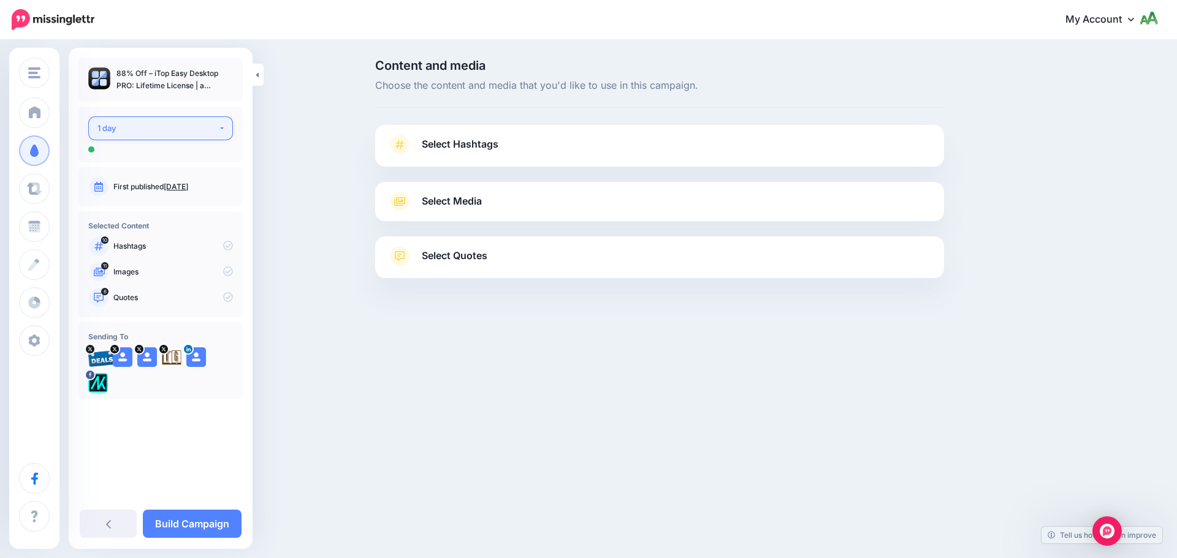
click at [227, 130] on button "1 day" at bounding box center [160, 128] width 145 height 24
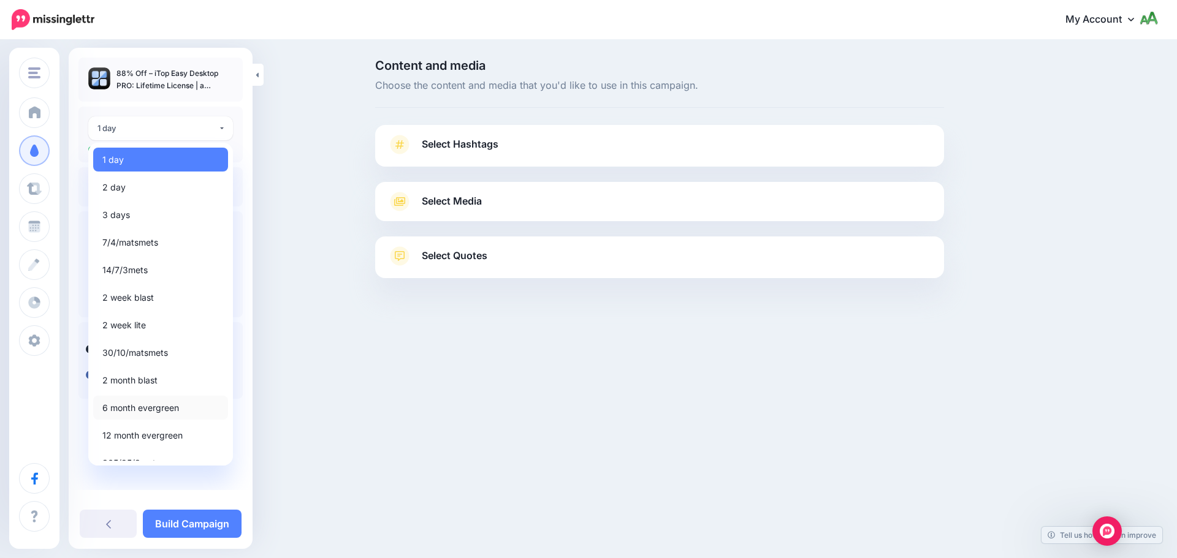
click at [151, 410] on span "6 month evergreen" at bounding box center [140, 408] width 77 height 15
select select "*****"
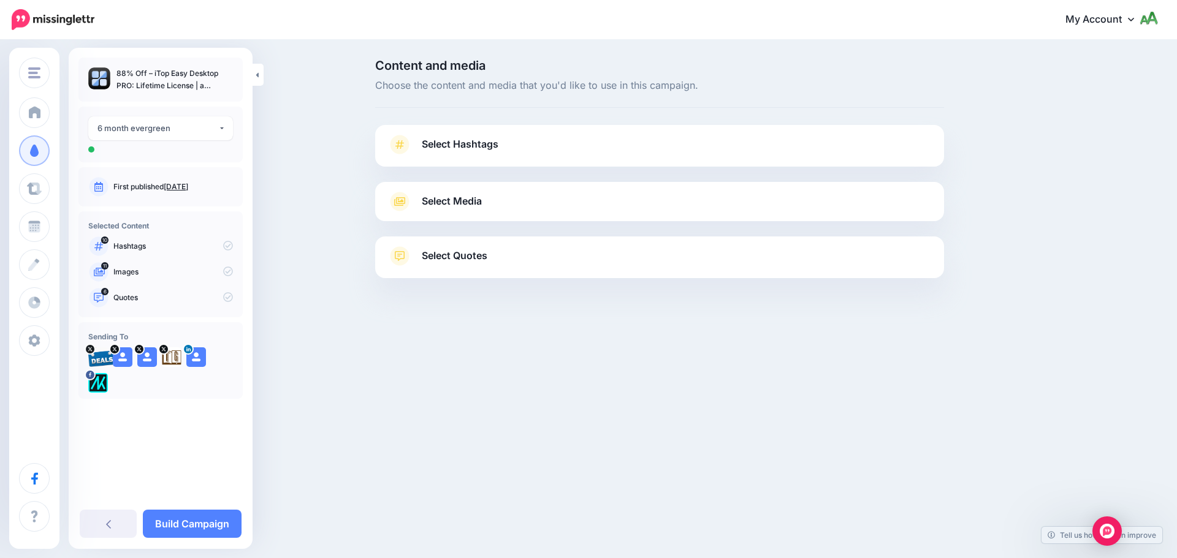
click at [483, 150] on span "Select Hashtags" at bounding box center [460, 144] width 77 height 17
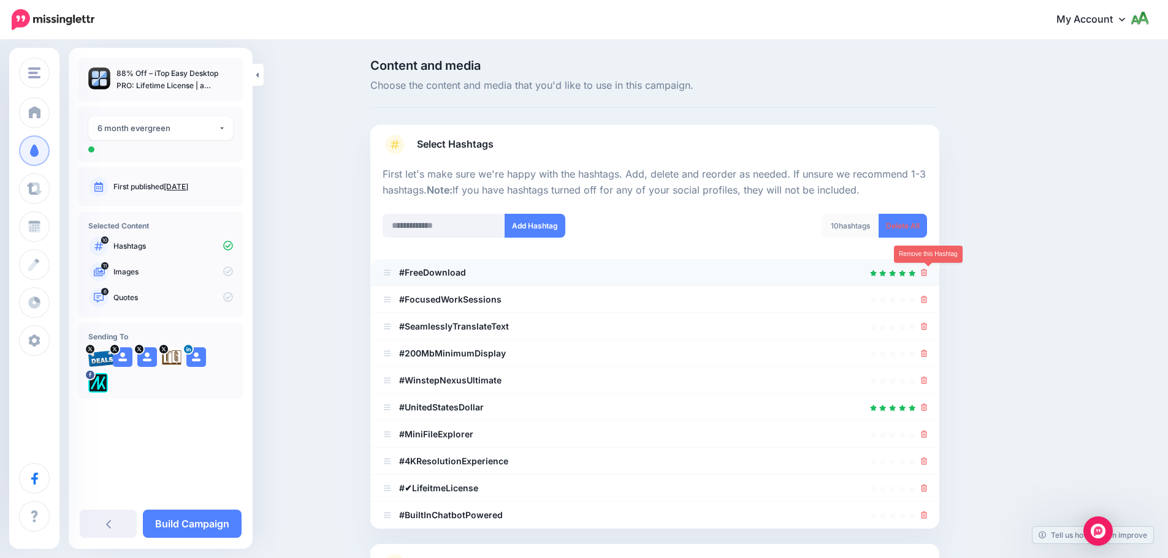
click at [928, 276] on icon at bounding box center [924, 272] width 7 height 7
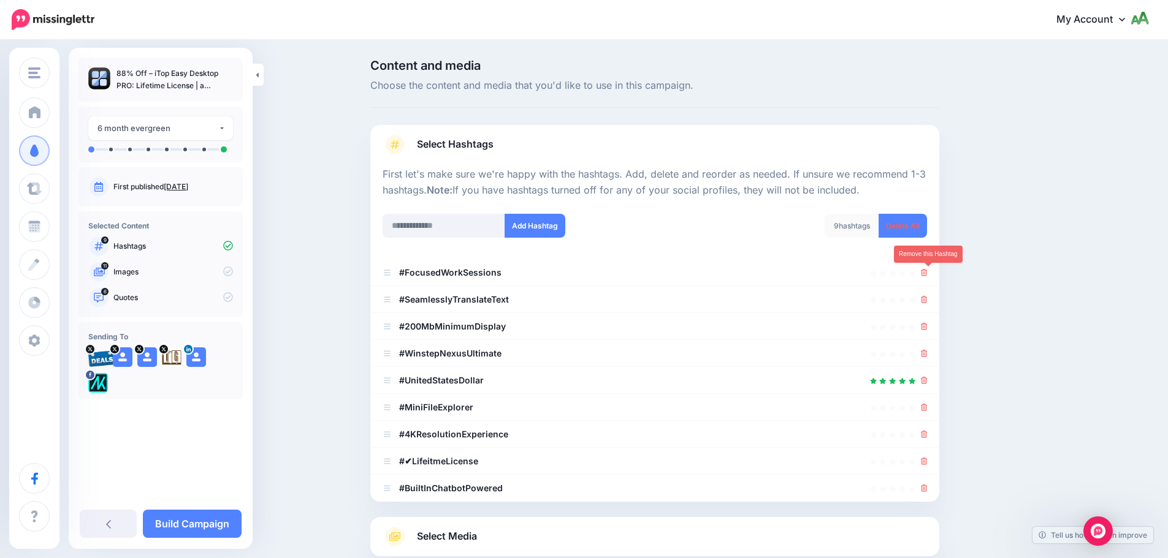
scroll to position [116, 0]
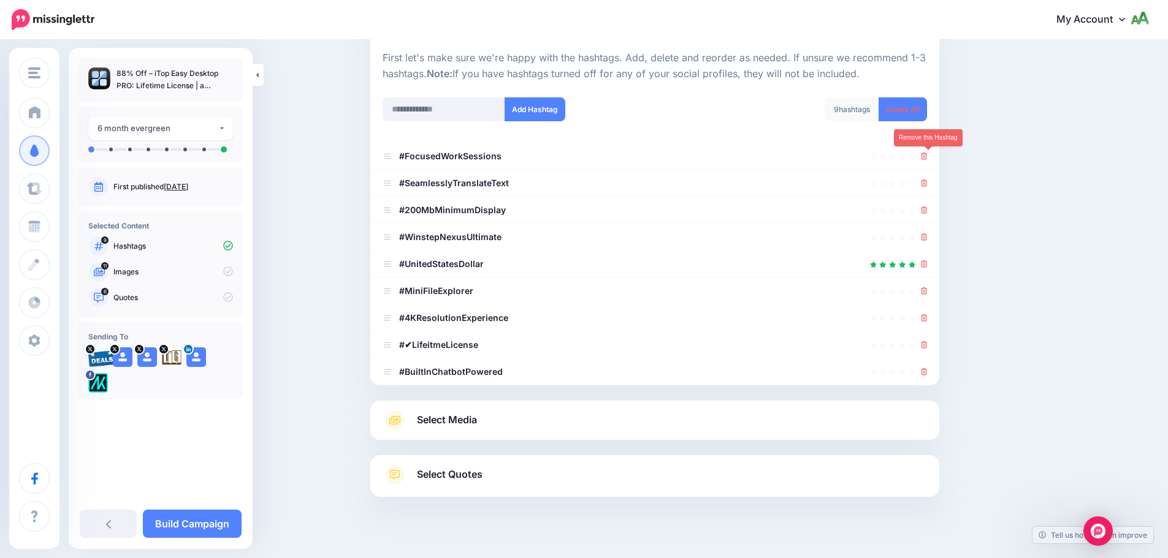
click at [929, 276] on li "#UnitedStatesDollar" at bounding box center [654, 264] width 569 height 27
click at [928, 267] on icon at bounding box center [924, 264] width 7 height 7
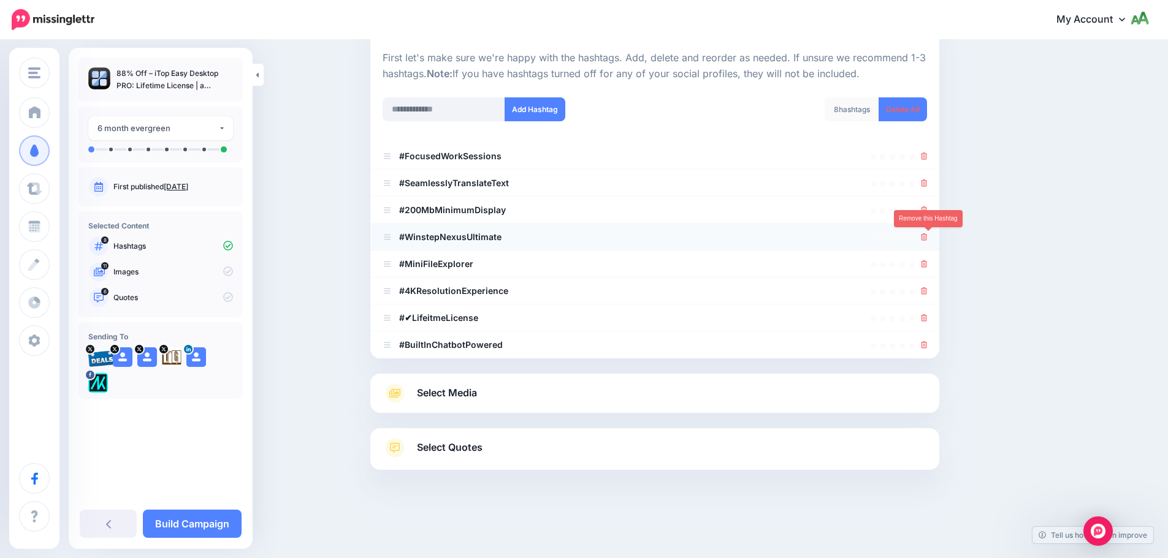
click at [928, 238] on icon at bounding box center [924, 237] width 7 height 7
click at [928, 263] on icon at bounding box center [924, 264] width 7 height 7
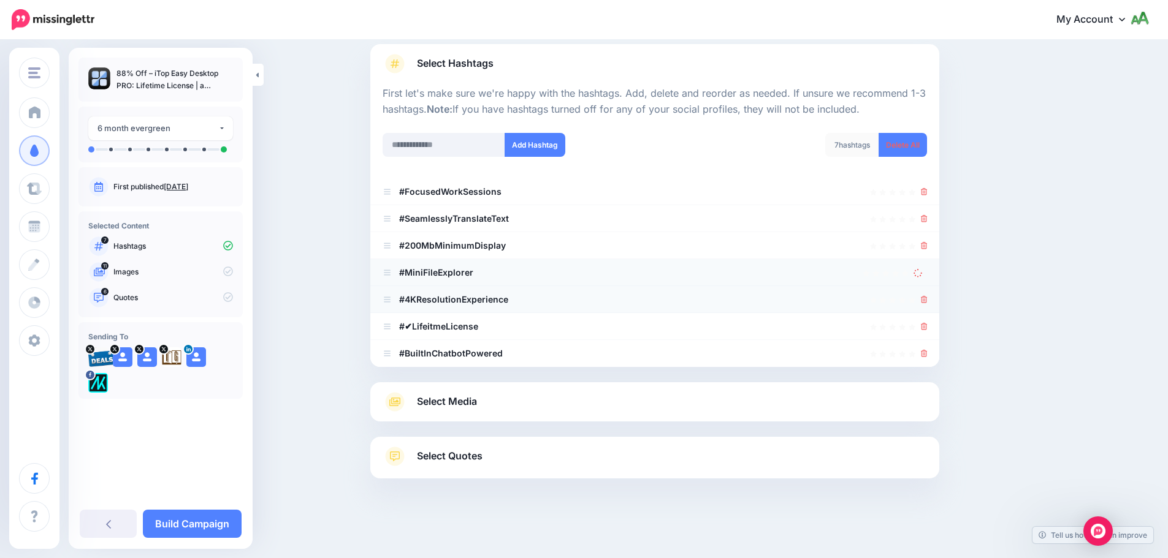
click at [928, 291] on li "#4KResolutionExperience" at bounding box center [654, 299] width 569 height 27
click at [928, 304] on link at bounding box center [924, 299] width 7 height 10
click at [928, 324] on icon at bounding box center [924, 326] width 7 height 7
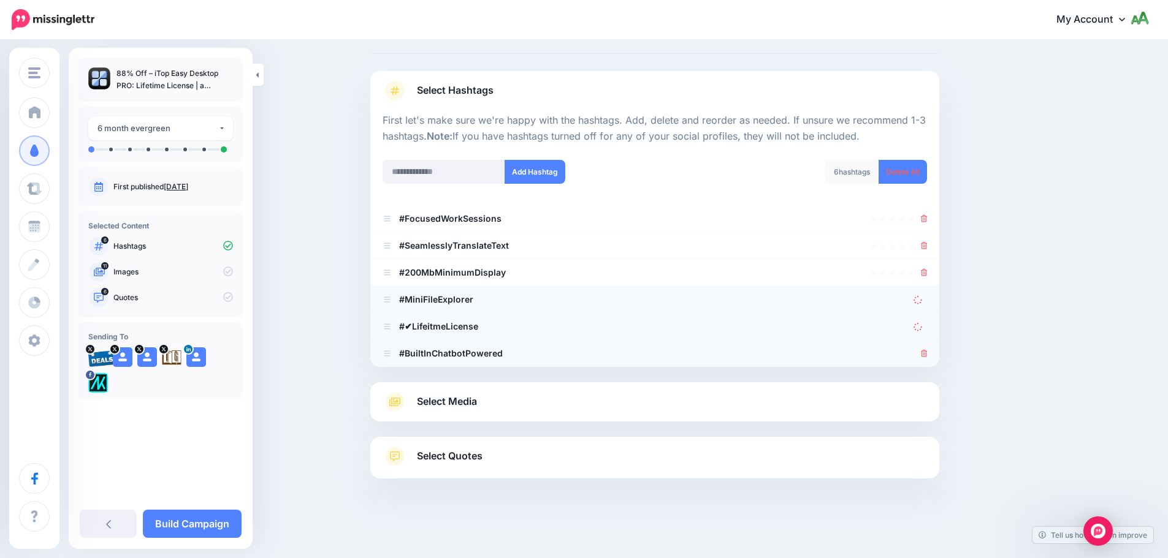
click at [928, 353] on icon at bounding box center [924, 353] width 7 height 7
click at [926, 218] on icon at bounding box center [924, 218] width 7 height 7
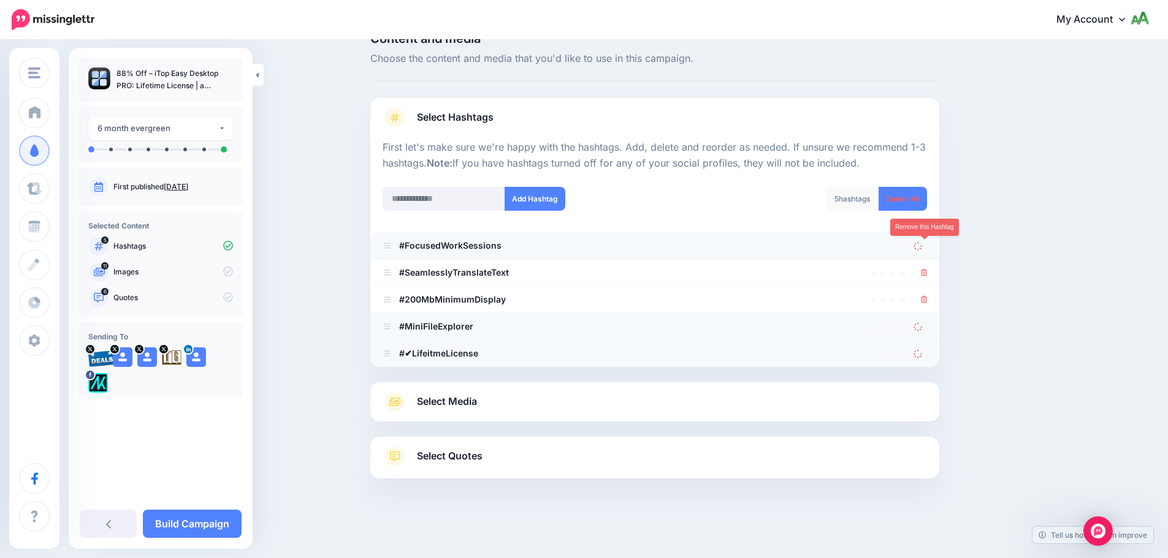
scroll to position [27, 0]
click at [928, 273] on icon at bounding box center [924, 272] width 7 height 7
click at [928, 300] on icon at bounding box center [924, 299] width 7 height 7
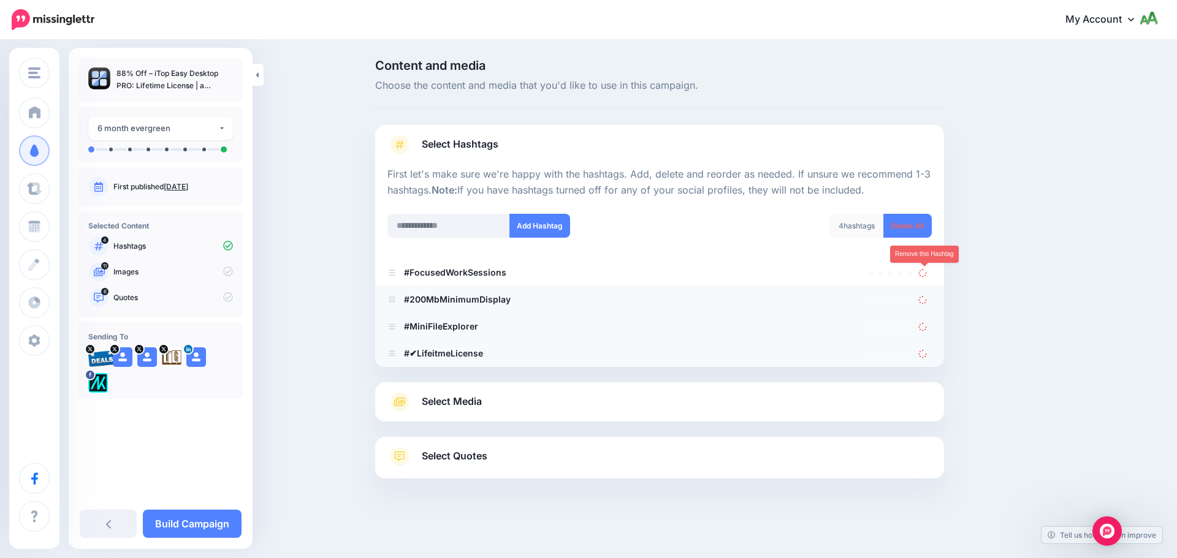
click at [926, 273] on icon at bounding box center [923, 273] width 11 height 11
click at [922, 303] on icon at bounding box center [923, 300] width 12 height 12
click at [926, 348] on icon at bounding box center [922, 353] width 11 height 11
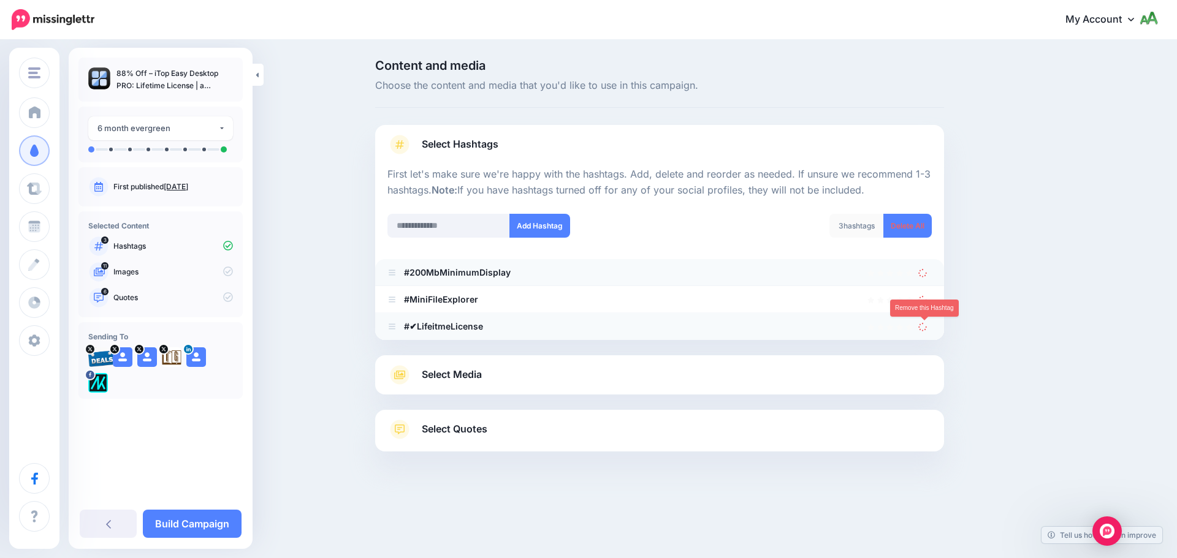
click at [924, 340] on div at bounding box center [659, 347] width 569 height 15
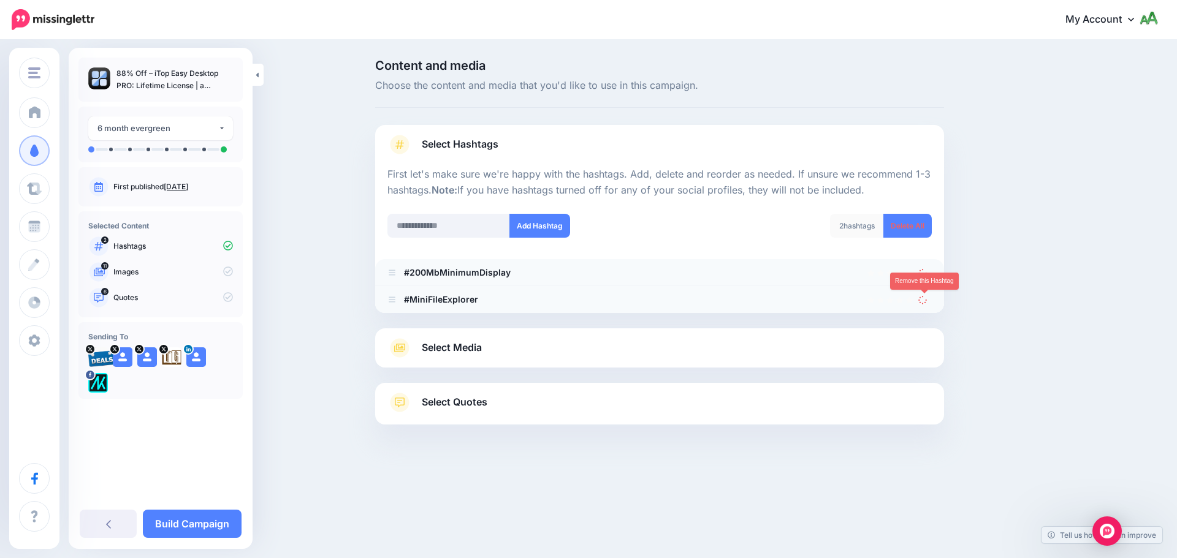
click at [921, 302] on icon at bounding box center [923, 299] width 10 height 10
click at [921, 277] on icon at bounding box center [922, 272] width 11 height 11
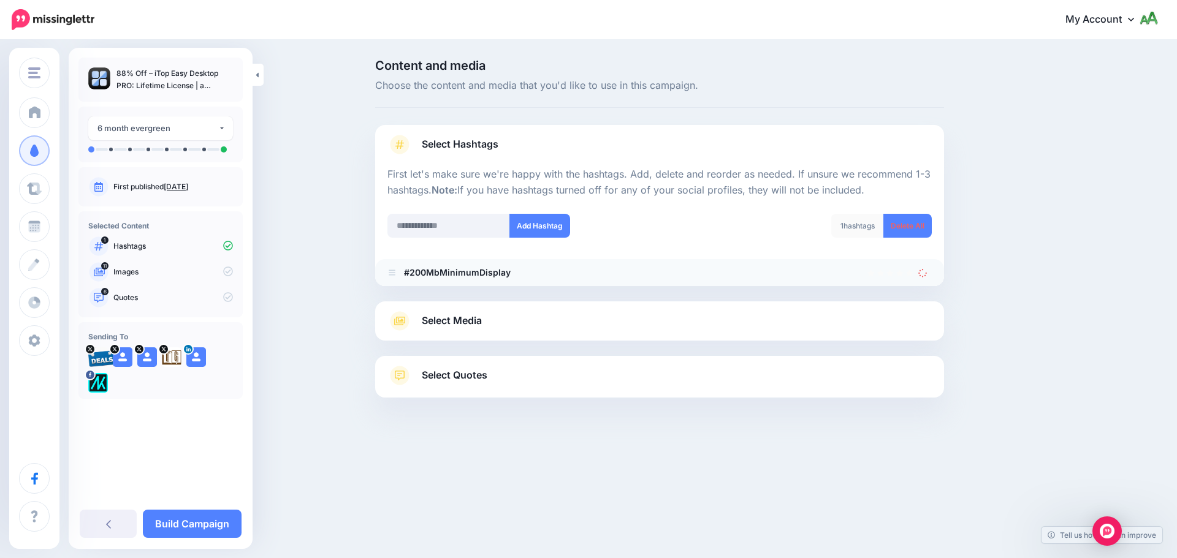
click at [923, 279] on div at bounding box center [924, 272] width 13 height 15
click at [492, 224] on input "text" at bounding box center [448, 226] width 123 height 24
type input "**********"
click at [542, 234] on button "Add Hashtag" at bounding box center [539, 226] width 61 height 24
click at [919, 273] on icon at bounding box center [923, 273] width 10 height 10
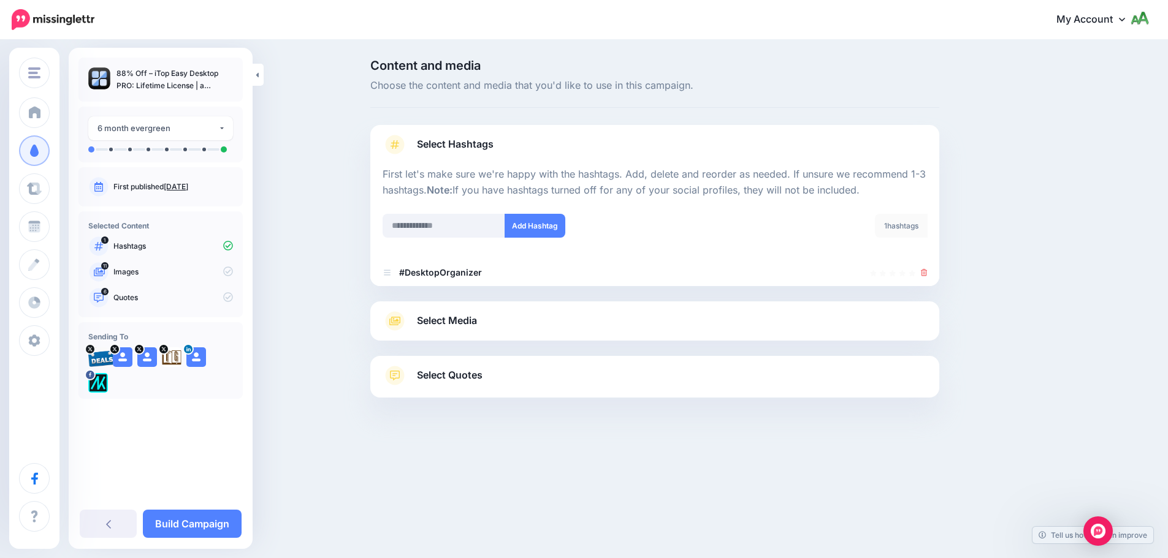
scroll to position [17, 0]
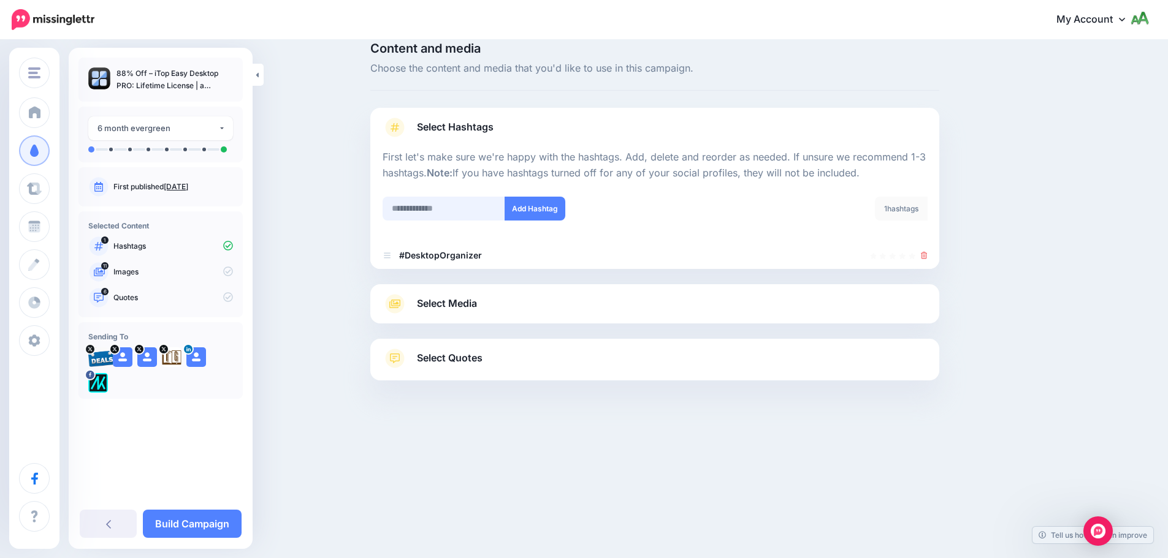
click at [453, 217] on input "text" at bounding box center [444, 209] width 123 height 24
type input "**********"
click at [545, 215] on button "Add Hashtag" at bounding box center [535, 209] width 61 height 24
click at [502, 311] on link "Select Media" at bounding box center [655, 304] width 544 height 20
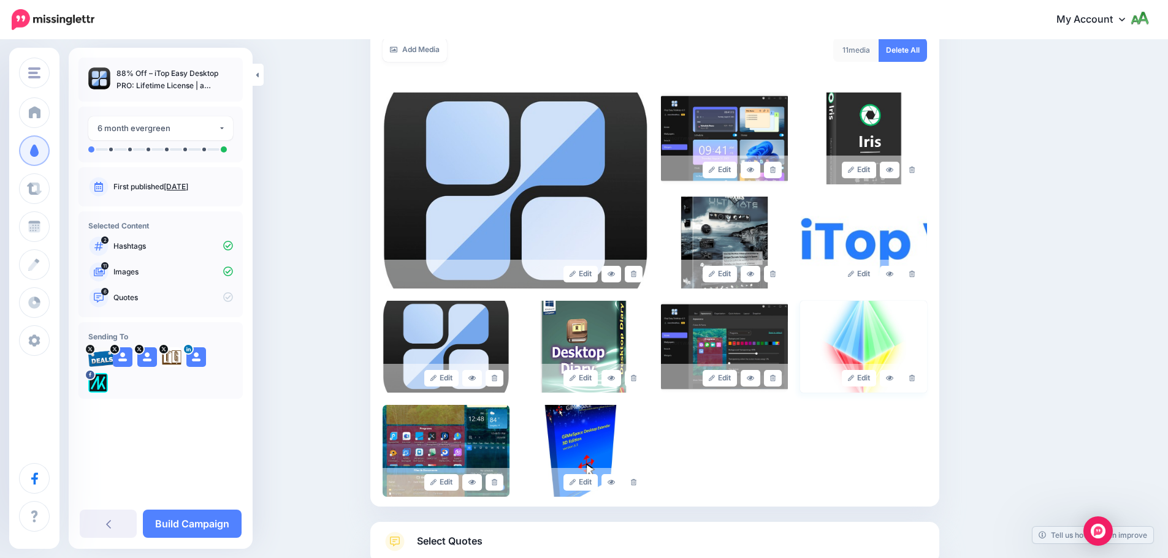
scroll to position [245, 0]
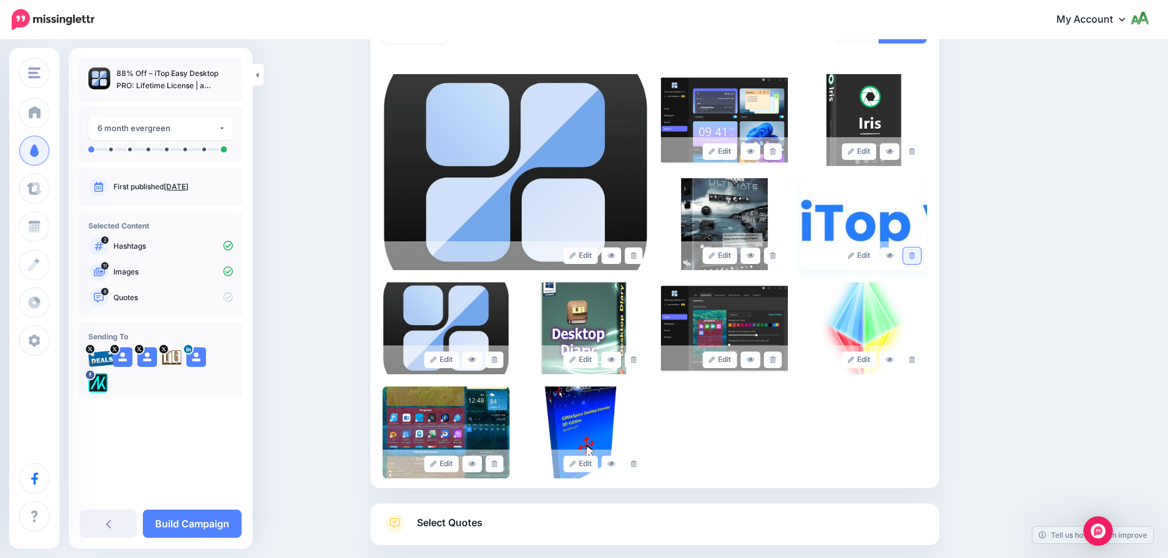
click at [913, 255] on link at bounding box center [912, 256] width 18 height 17
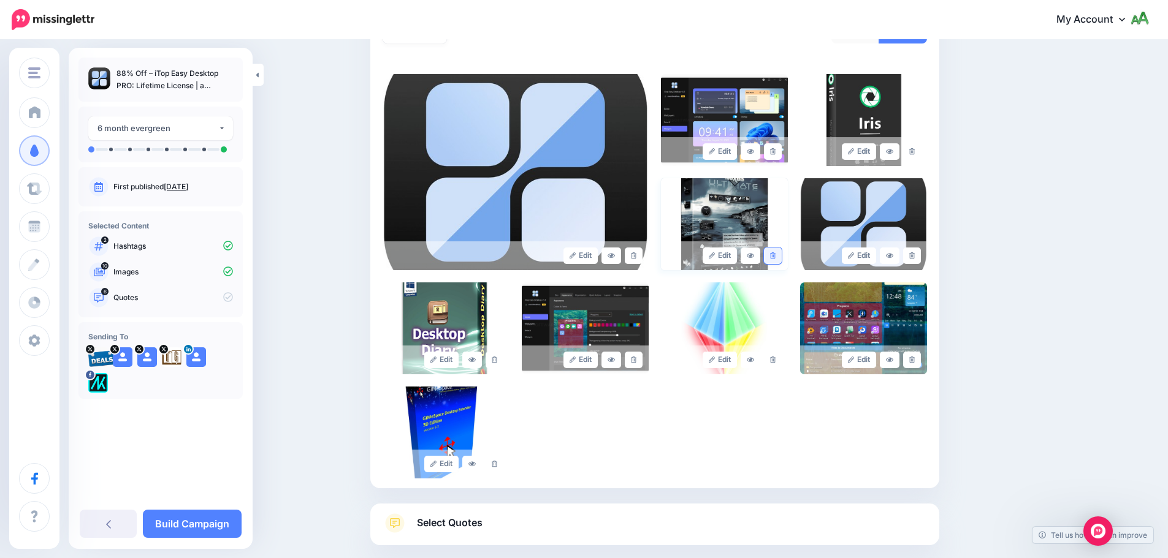
click at [772, 256] on link at bounding box center [773, 256] width 18 height 17
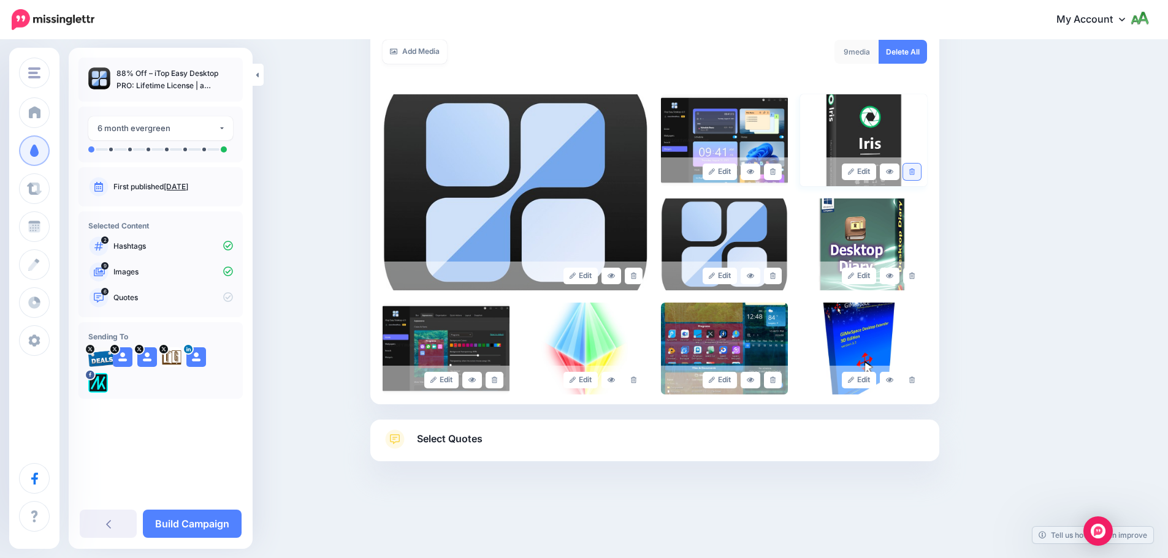
click at [915, 173] on icon at bounding box center [912, 172] width 6 height 7
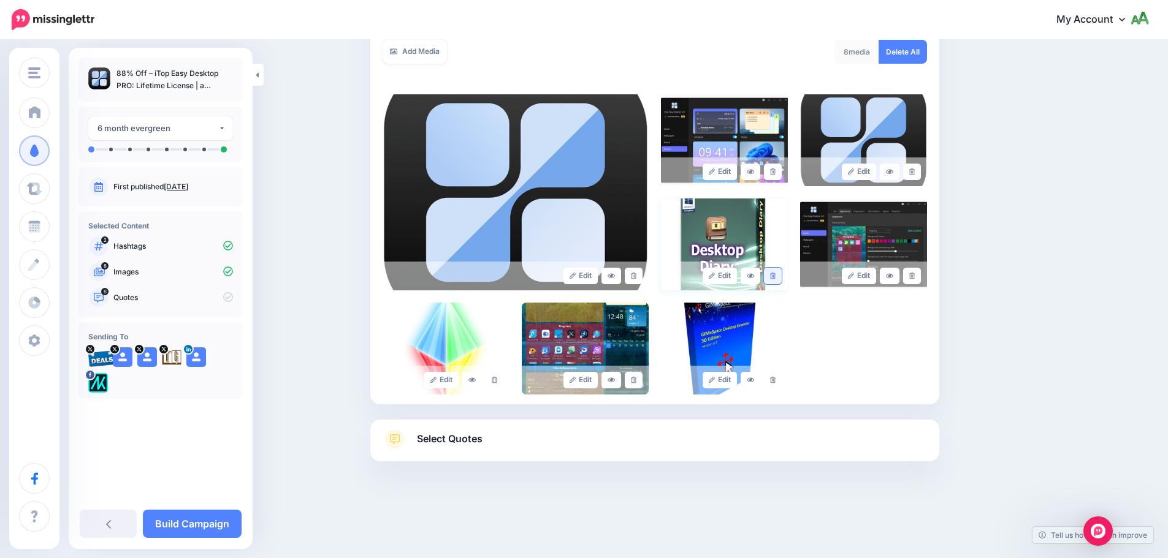
click at [777, 281] on link at bounding box center [773, 276] width 18 height 17
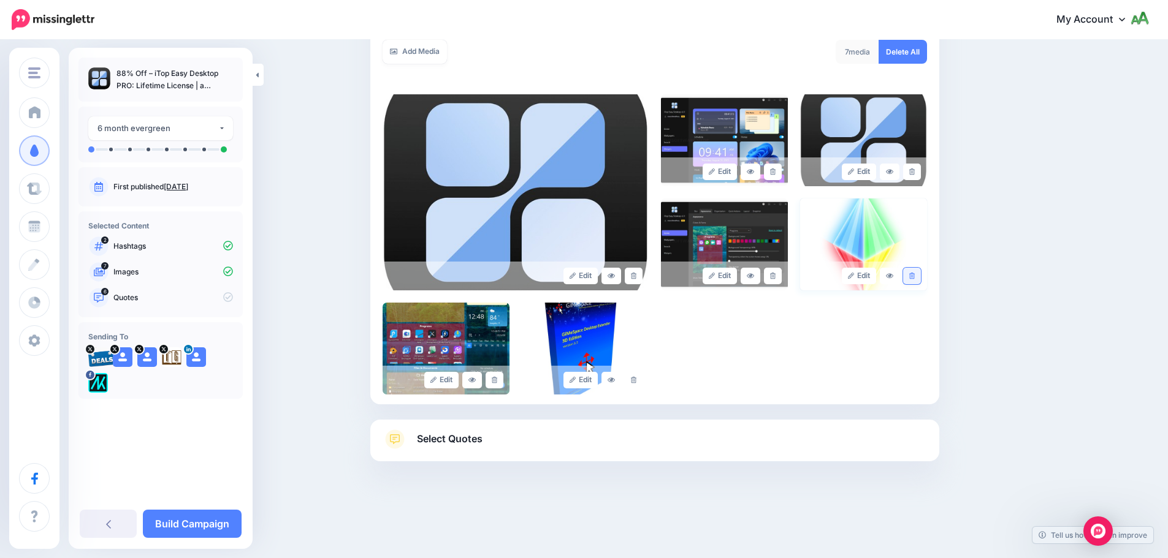
click at [920, 273] on link at bounding box center [912, 276] width 18 height 17
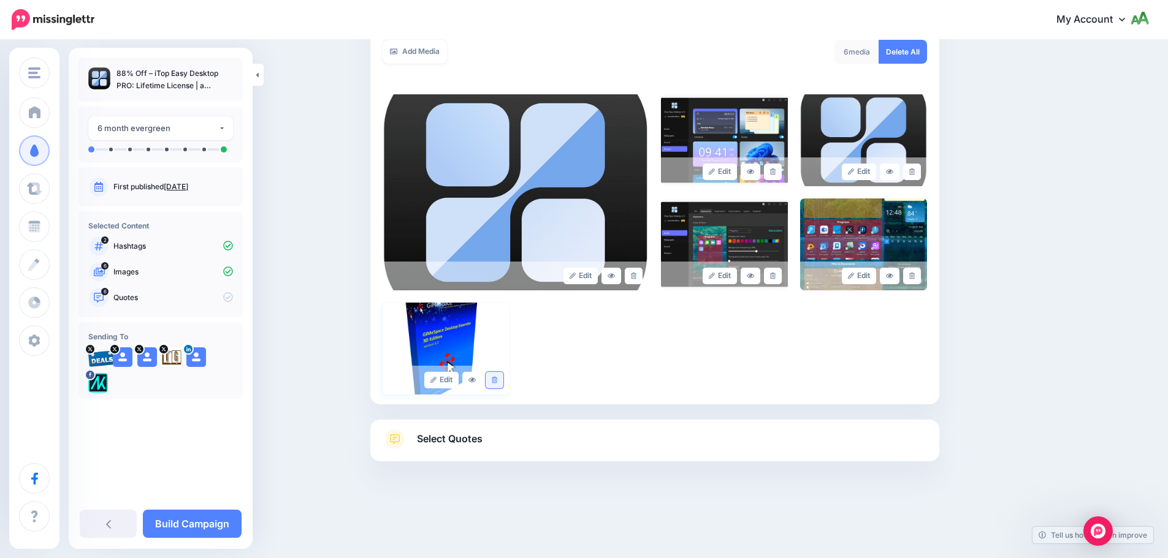
click at [497, 378] on icon at bounding box center [495, 380] width 6 height 7
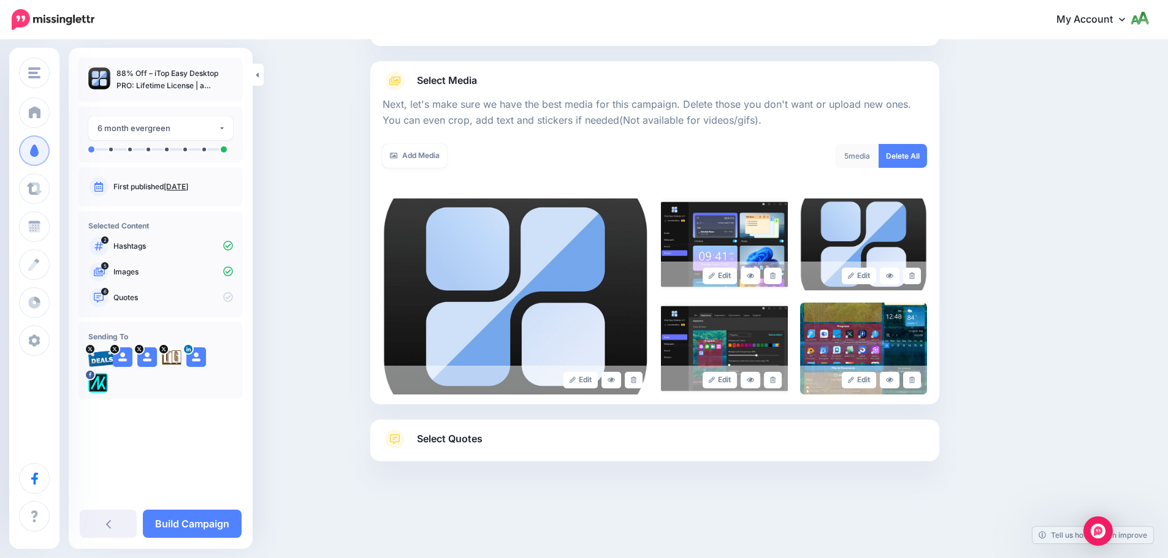
click at [493, 435] on link "Select Quotes" at bounding box center [655, 446] width 544 height 32
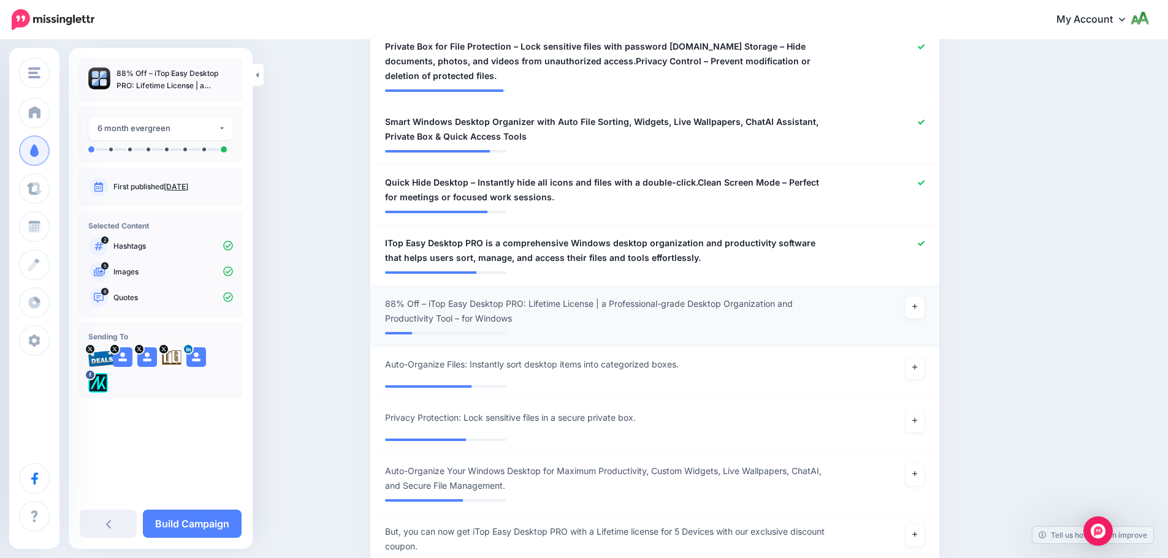
scroll to position [795, 0]
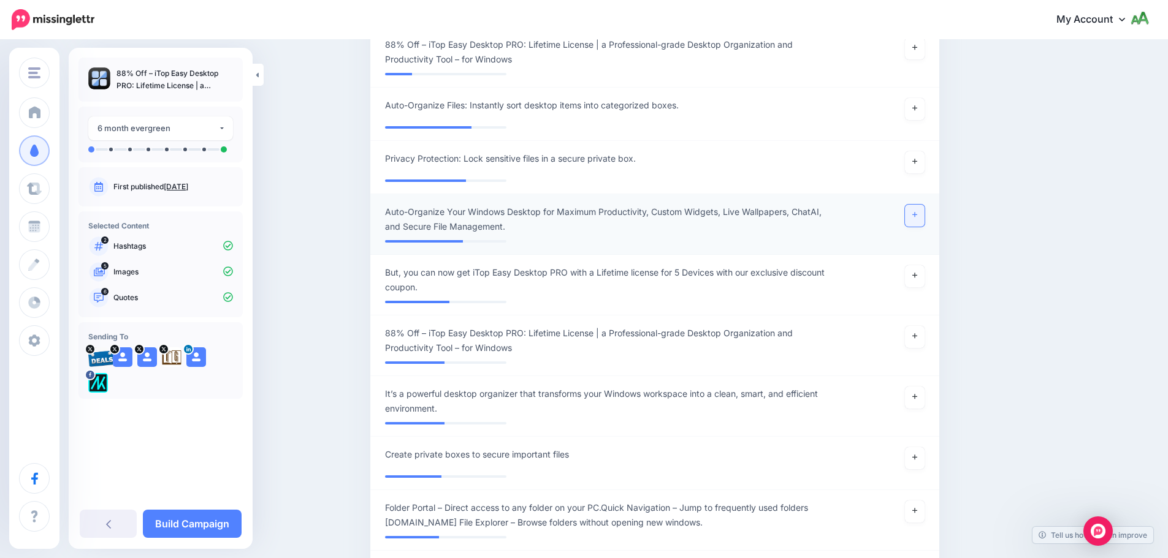
click at [920, 220] on link at bounding box center [915, 216] width 20 height 22
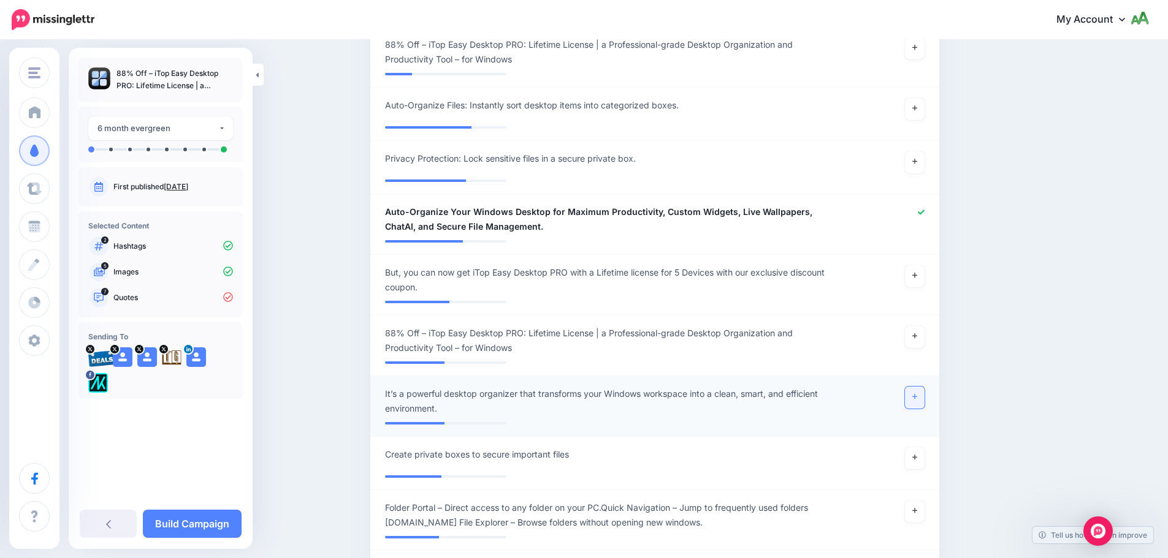
click at [916, 400] on link at bounding box center [915, 398] width 20 height 22
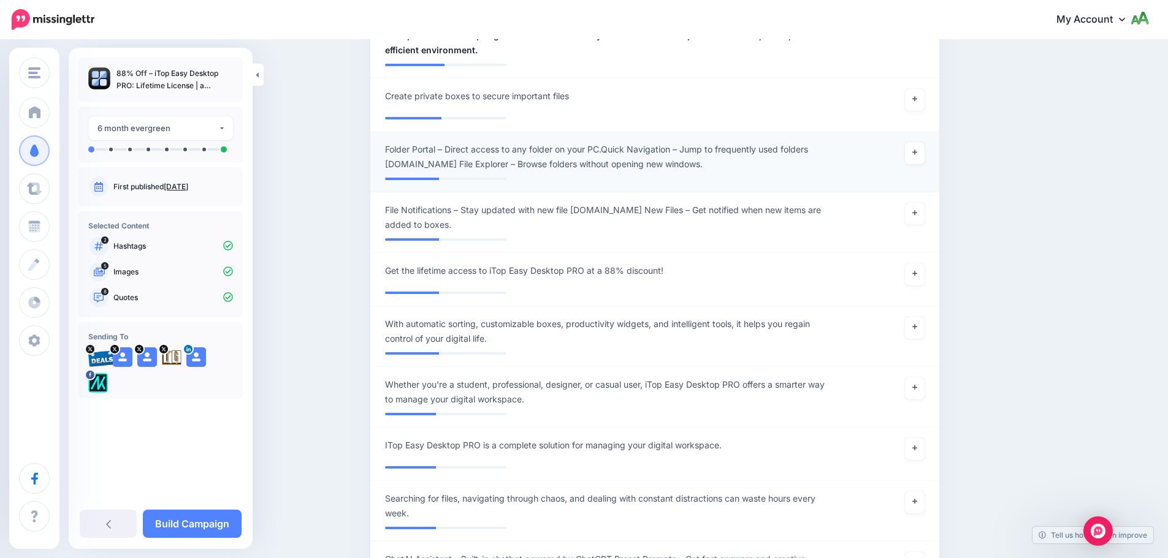
scroll to position [1163, 0]
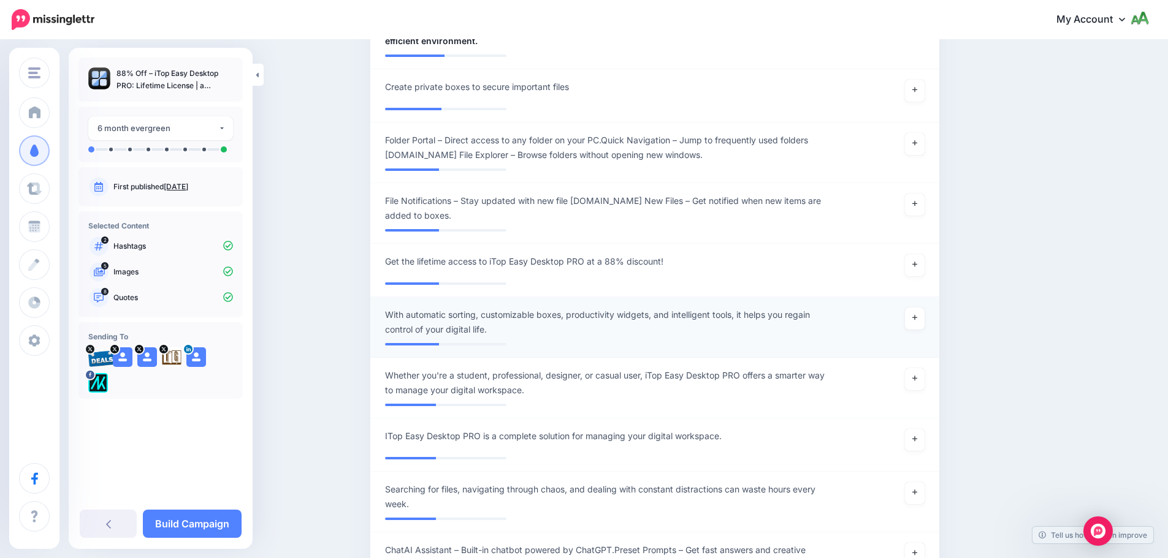
click at [909, 314] on div at bounding box center [887, 322] width 93 height 29
click at [917, 318] on icon at bounding box center [914, 318] width 5 height 5
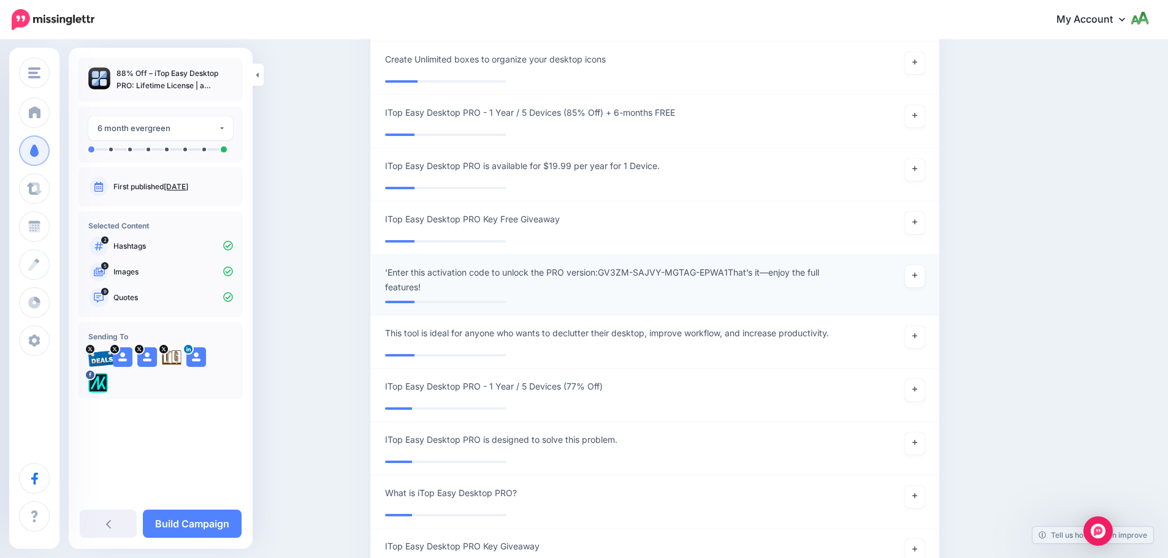
scroll to position [2573, 0]
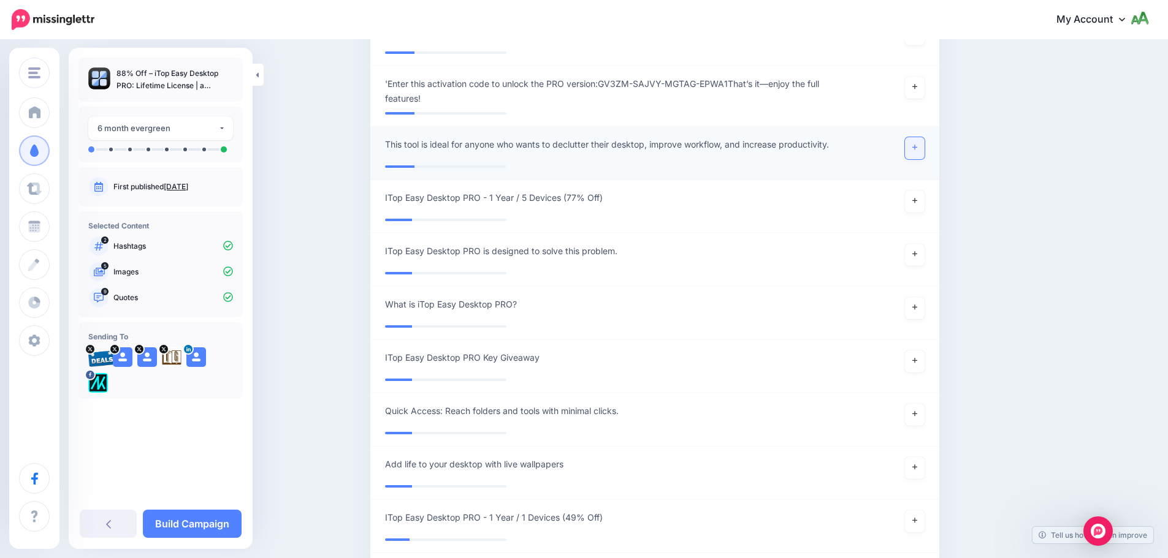
click at [916, 151] on link at bounding box center [915, 148] width 20 height 22
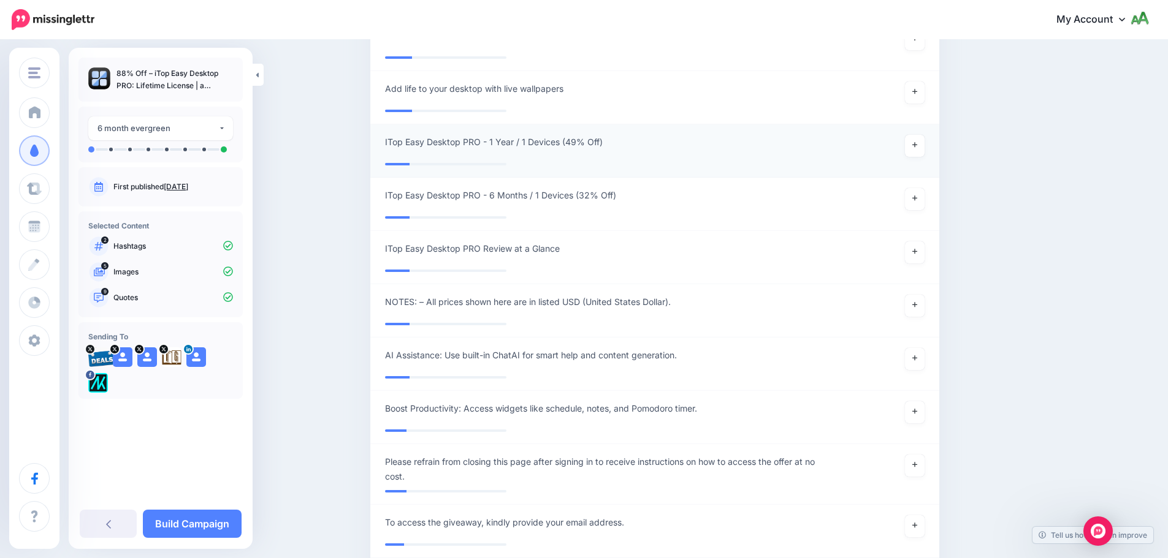
scroll to position [3063, 0]
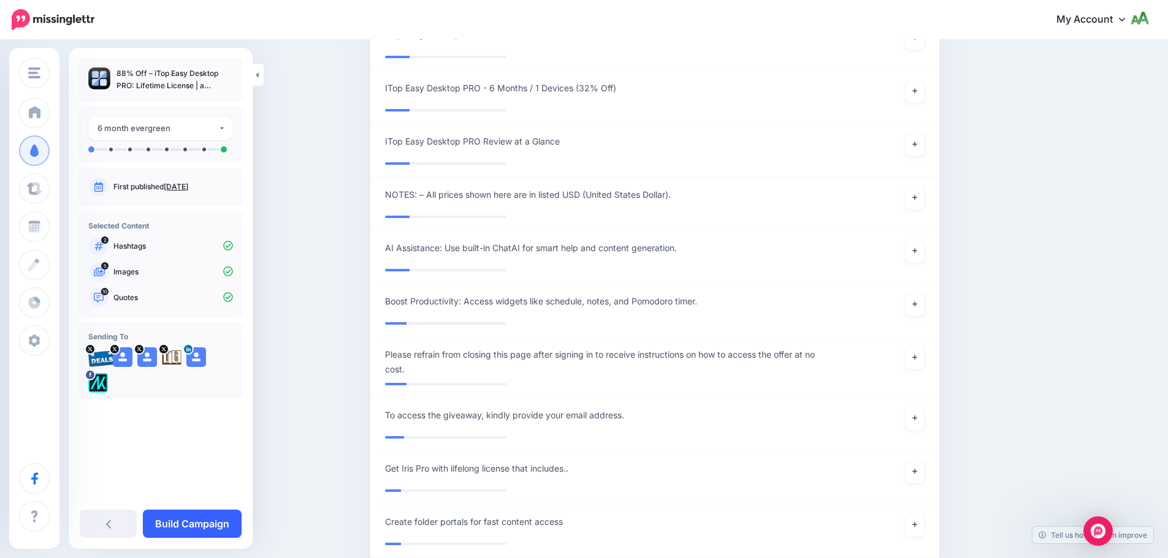
click at [215, 528] on link "Build Campaign" at bounding box center [192, 524] width 99 height 28
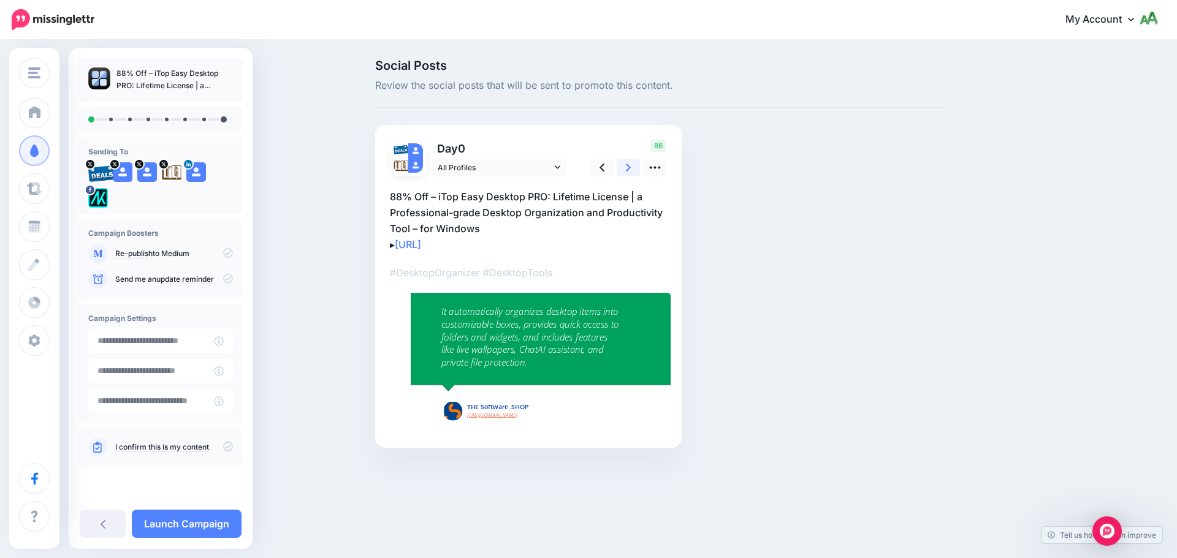
click at [626, 169] on icon at bounding box center [628, 167] width 5 height 13
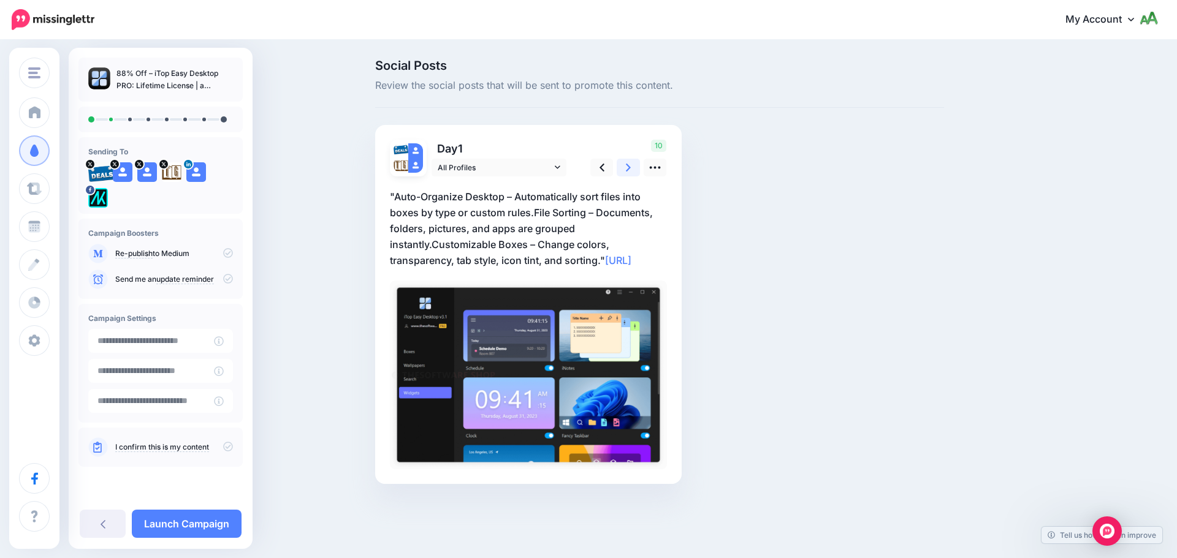
click at [626, 169] on icon at bounding box center [628, 167] width 5 height 13
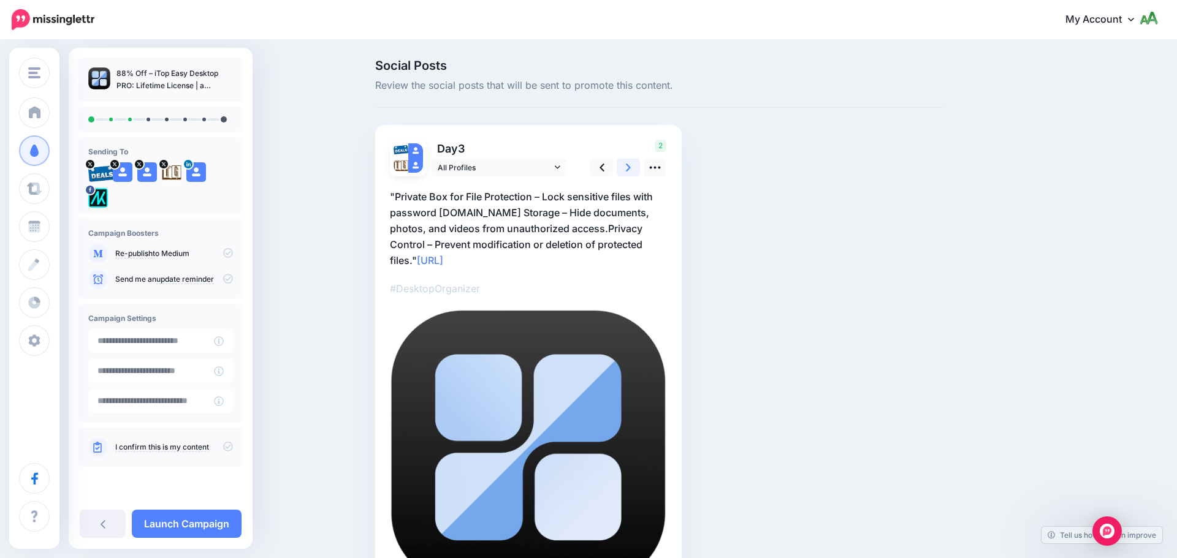
click at [626, 169] on icon at bounding box center [628, 167] width 5 height 13
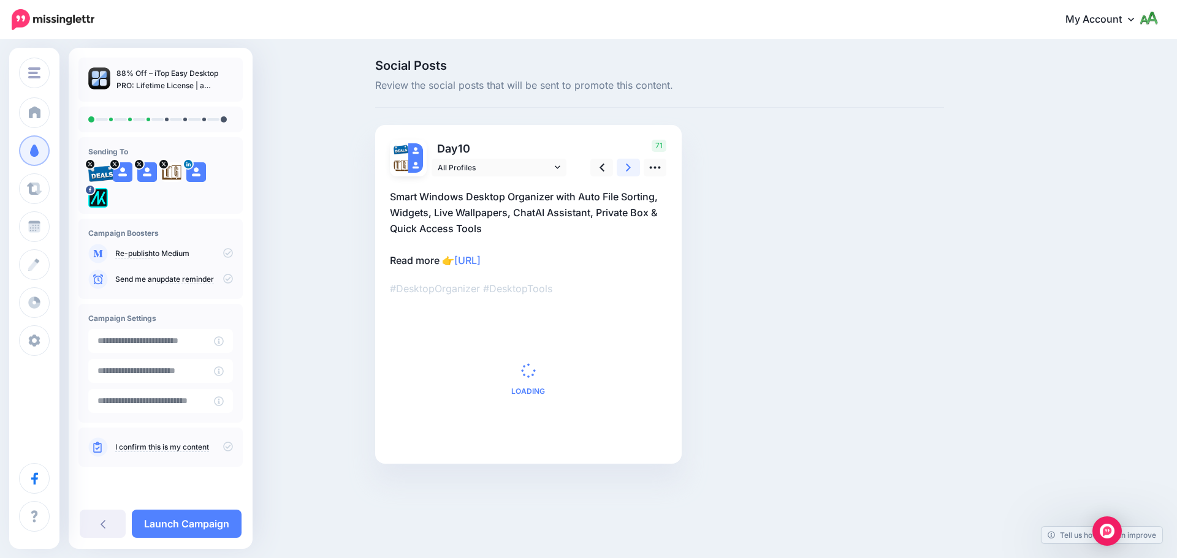
click at [626, 169] on icon at bounding box center [628, 167] width 5 height 13
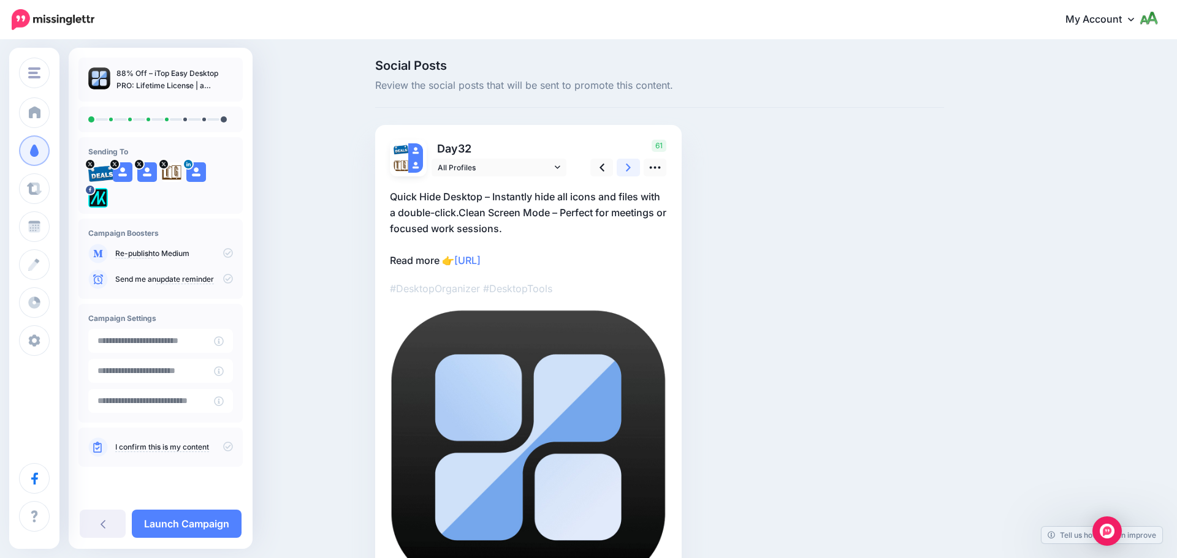
click at [626, 169] on icon at bounding box center [628, 167] width 5 height 13
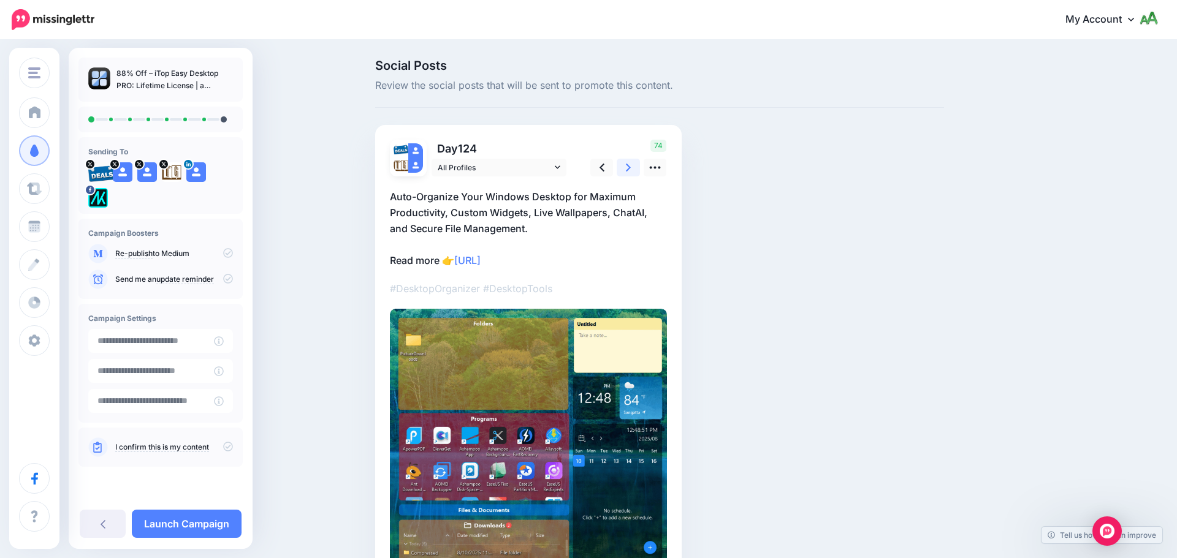
click at [626, 169] on icon at bounding box center [628, 167] width 5 height 13
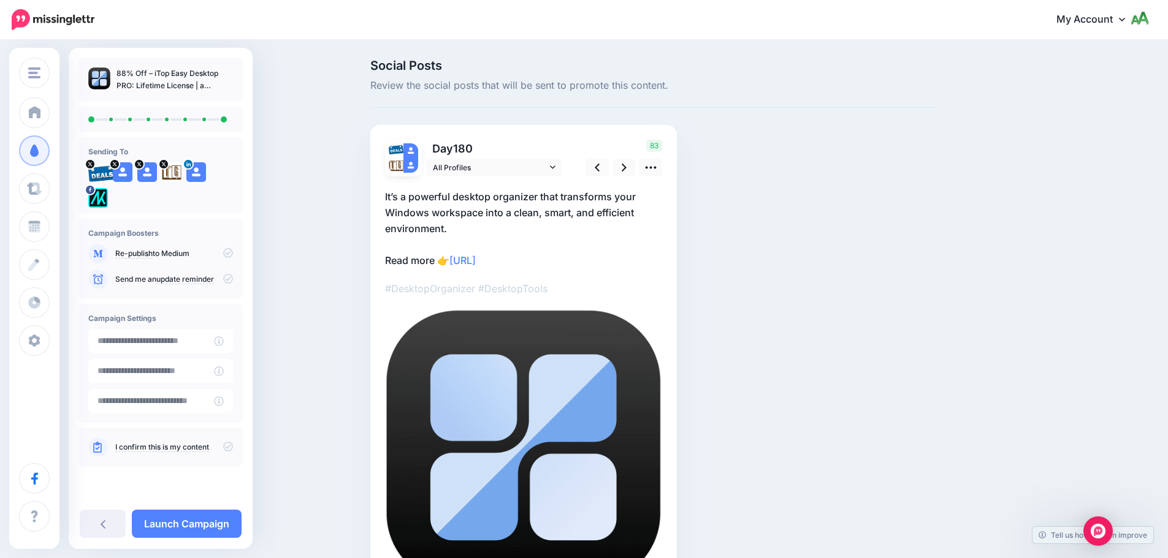
click at [231, 449] on icon at bounding box center [228, 447] width 10 height 10
click at [230, 283] on icon at bounding box center [228, 279] width 10 height 10
click at [227, 524] on link "Launch Campaign" at bounding box center [187, 524] width 110 height 28
